Goal: Information Seeking & Learning: Learn about a topic

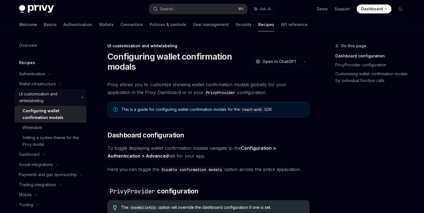
click at [51, 93] on div "UI customization and whitelabeling" at bounding box center [48, 97] width 59 height 13
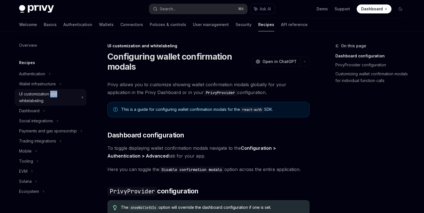
click at [51, 93] on div "UI customization and whitelabeling" at bounding box center [48, 97] width 59 height 13
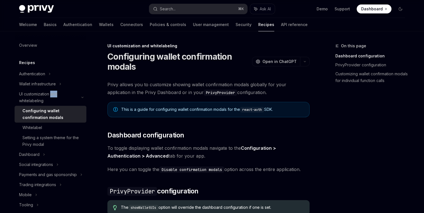
click at [47, 115] on div "Configuring wallet confirmation modals" at bounding box center [52, 114] width 61 height 13
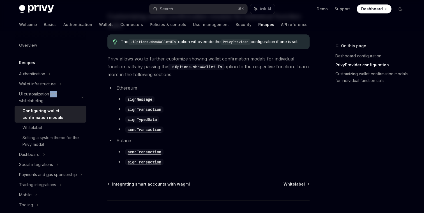
scroll to position [335, 0]
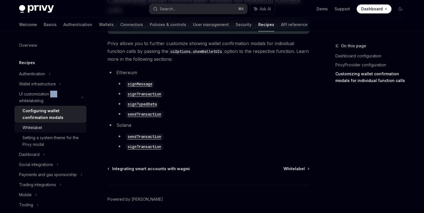
click at [58, 132] on link "Whitelabel" at bounding box center [51, 128] width 72 height 10
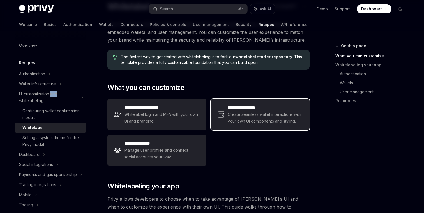
click at [251, 116] on span "Create seamless wallet interactions with your own UI components and styling." at bounding box center [265, 117] width 75 height 13
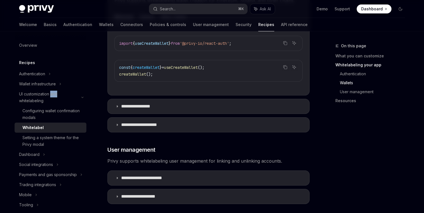
scroll to position [626, 0]
click at [215, 171] on summary "**********" at bounding box center [208, 178] width 201 height 15
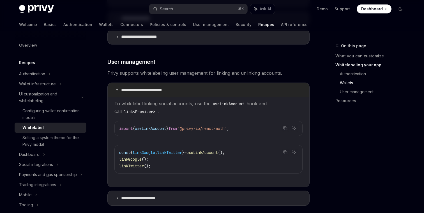
scroll to position [780, 0]
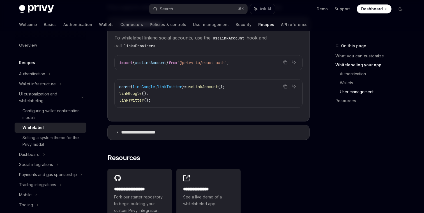
click at [214, 128] on summary "**********" at bounding box center [208, 132] width 201 height 15
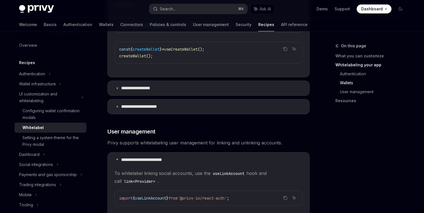
scroll to position [633, 0]
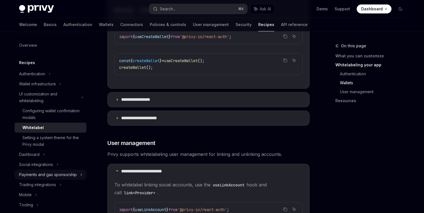
click at [49, 172] on div "Payments and gas sponsorship" at bounding box center [48, 174] width 58 height 7
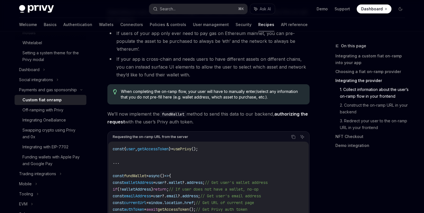
scroll to position [784, 0]
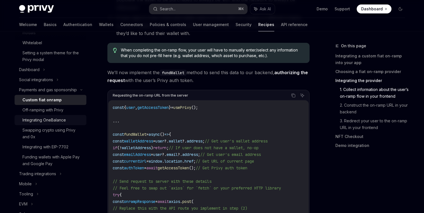
click at [43, 120] on div "Integrating OneBalance" at bounding box center [43, 120] width 43 height 7
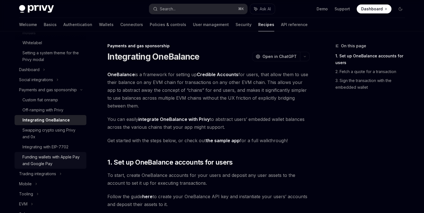
click at [49, 156] on div "Funding wallets with Apple Pay and Google Pay" at bounding box center [52, 160] width 61 height 13
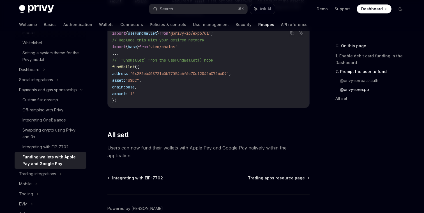
scroll to position [751, 0]
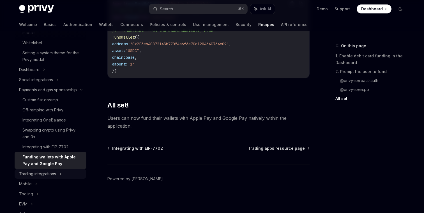
click at [35, 172] on div "Trading integrations" at bounding box center [37, 174] width 37 height 7
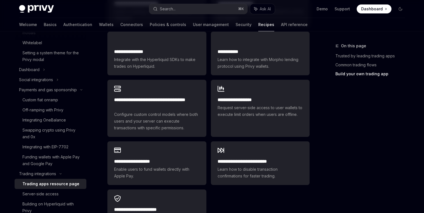
scroll to position [389, 0]
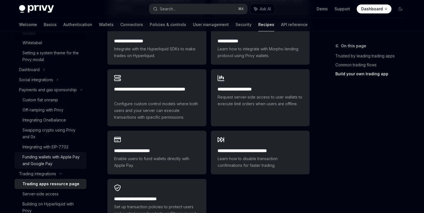
click at [60, 161] on div "Funding wallets with Apple Pay and Google Pay" at bounding box center [52, 160] width 61 height 13
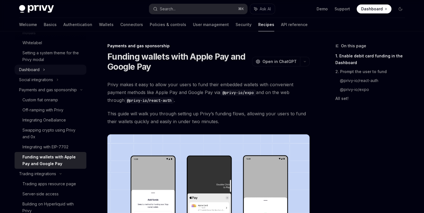
click at [42, 73] on div "Dashboard" at bounding box center [51, 70] width 72 height 10
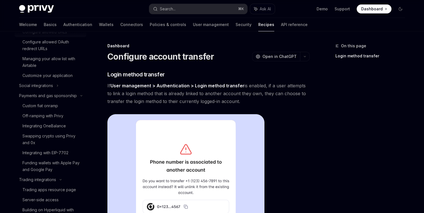
scroll to position [243, 0]
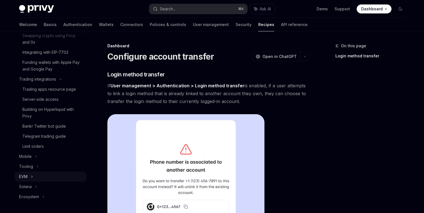
click at [36, 179] on div "EVM" at bounding box center [51, 177] width 72 height 10
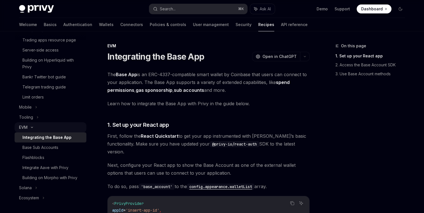
scroll to position [294, 0]
click at [52, 170] on div "Integrate Aave with Privy" at bounding box center [45, 167] width 46 height 7
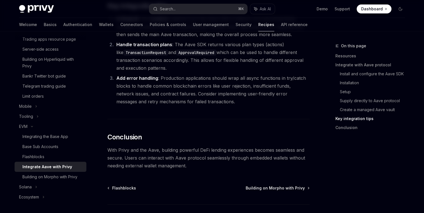
scroll to position [2182, 0]
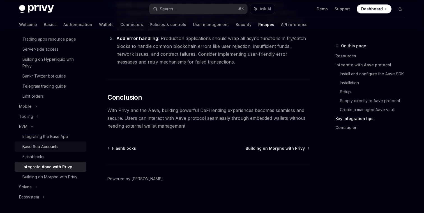
click at [50, 147] on div "Base Sub Accounts" at bounding box center [40, 146] width 36 height 7
type textarea "*"
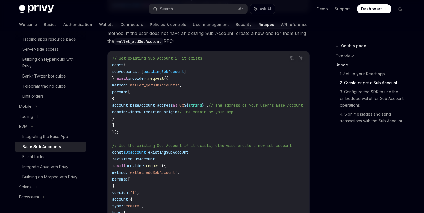
scroll to position [736, 0]
